Goal: Complete application form: Complete application form

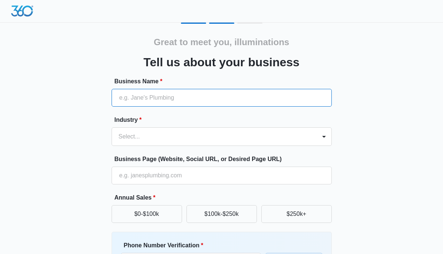
click at [174, 102] on input "Business Name *" at bounding box center [222, 98] width 220 height 18
type input "illuminationcanada"
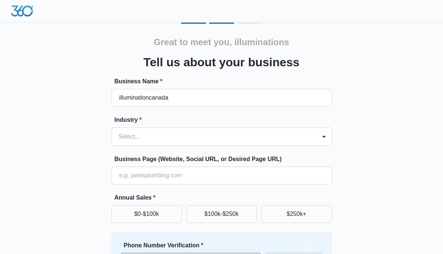
type input "09058817942"
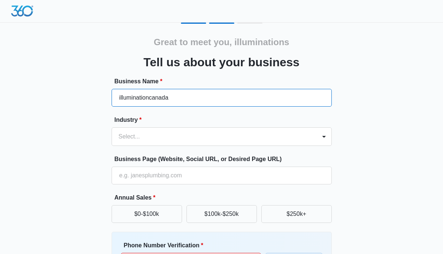
scroll to position [44, 0]
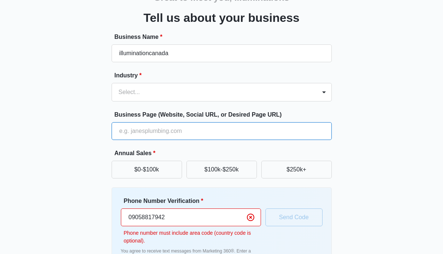
click at [212, 132] on input "Business Page (Website, Social URL, or Desired Page URL)" at bounding box center [222, 131] width 220 height 18
type input "[URL][DOMAIN_NAME]"
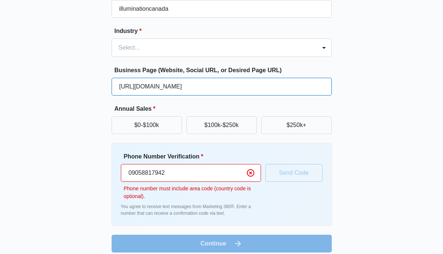
scroll to position [96, 0]
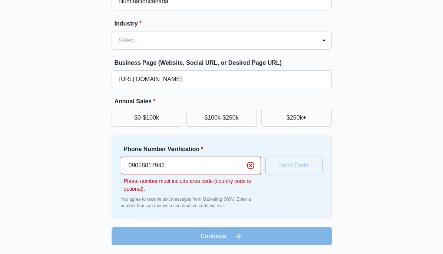
click at [133, 166] on input "09058817942" at bounding box center [191, 166] width 140 height 18
click at [134, 165] on input "09058817942" at bounding box center [191, 166] width 140 height 18
click at [133, 165] on input "09058817942" at bounding box center [191, 166] width 140 height 18
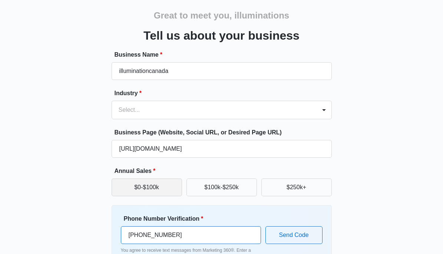
scroll to position [44, 0]
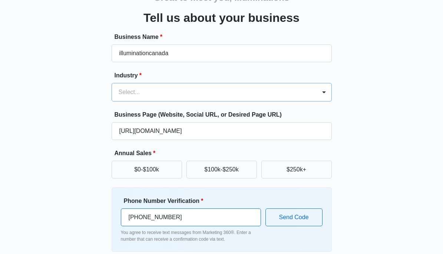
type input "[PHONE_NUMBER]"
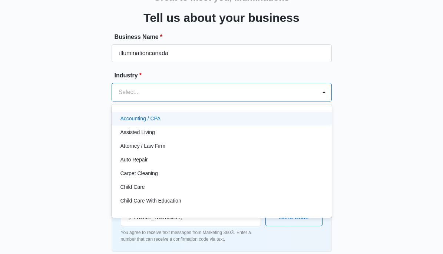
click at [218, 88] on div at bounding box center [213, 92] width 188 height 10
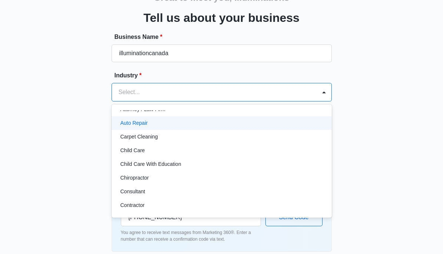
scroll to position [89, 0]
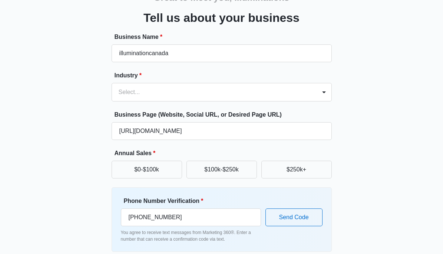
click at [345, 140] on div "Great to meet you, illuminations Tell us about your business Business Name * il…" at bounding box center [221, 128] width 420 height 300
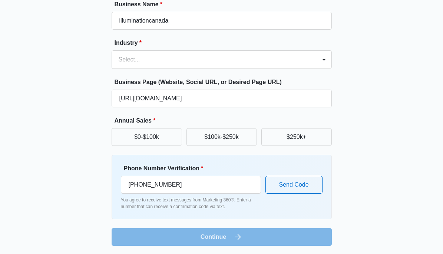
scroll to position [78, 0]
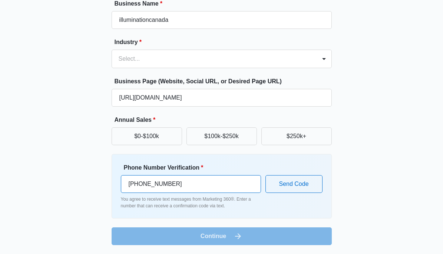
click at [215, 179] on input "[PHONE_NUMBER]" at bounding box center [191, 184] width 140 height 18
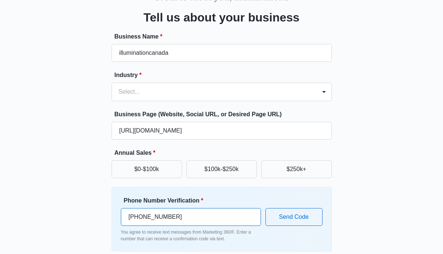
scroll to position [0, 0]
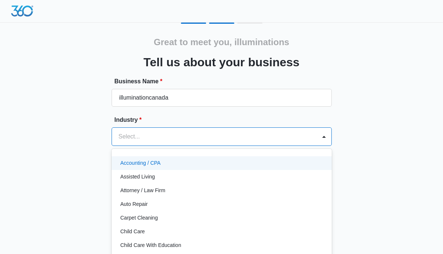
click at [285, 142] on div "49 results available. Use Up and Down to choose options, press Enter to select …" at bounding box center [222, 136] width 220 height 19
